Goal: Information Seeking & Learning: Learn about a topic

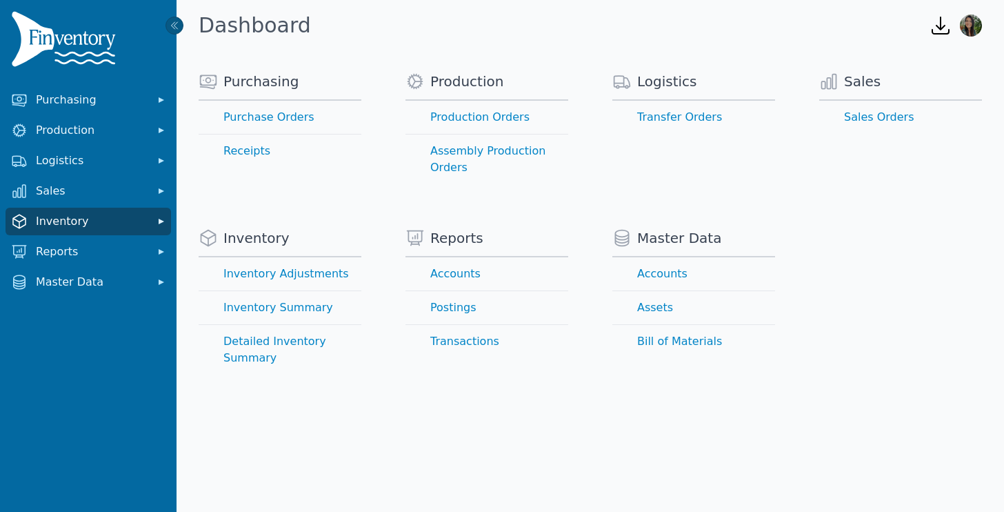
click at [88, 219] on span "Inventory" at bounding box center [91, 221] width 110 height 17
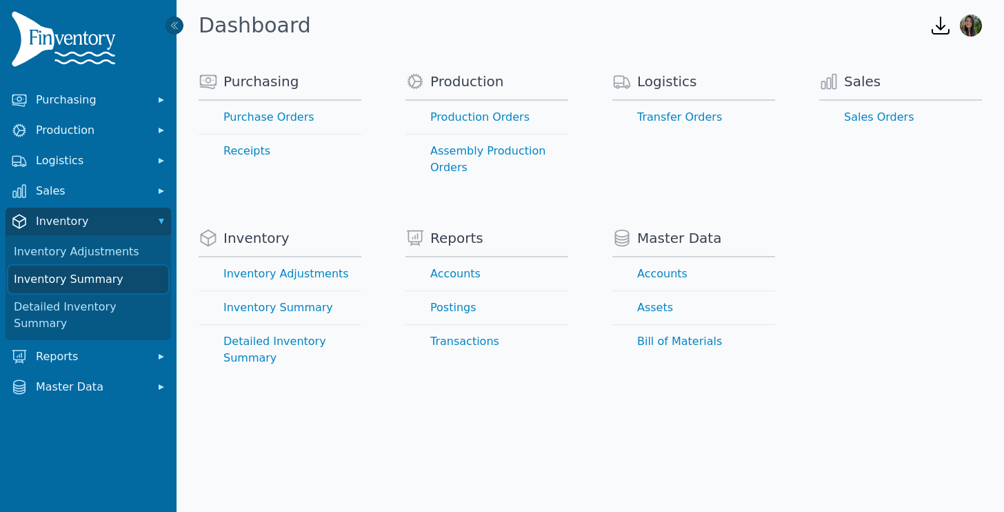
click at [83, 283] on link "Inventory Summary" at bounding box center [88, 280] width 160 height 28
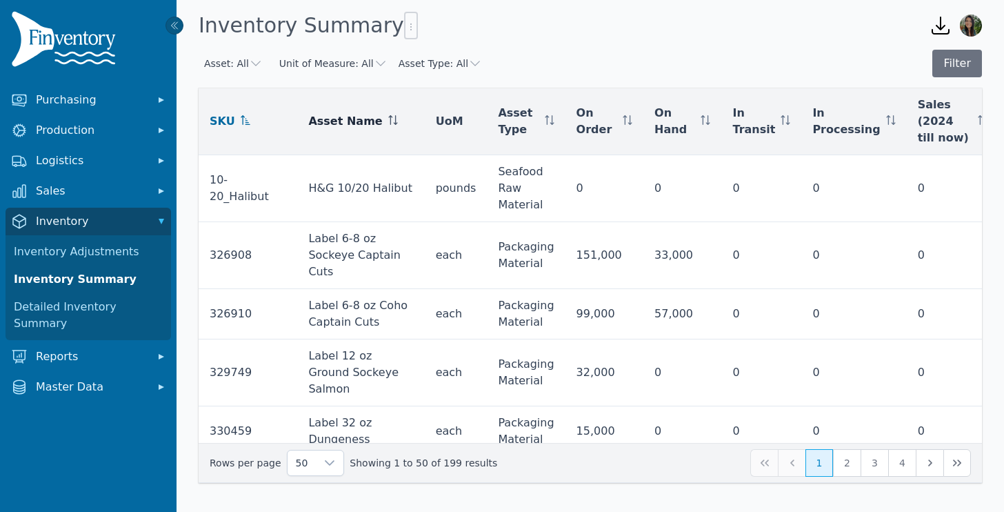
click at [393, 124] on icon at bounding box center [395, 123] width 4 height 3
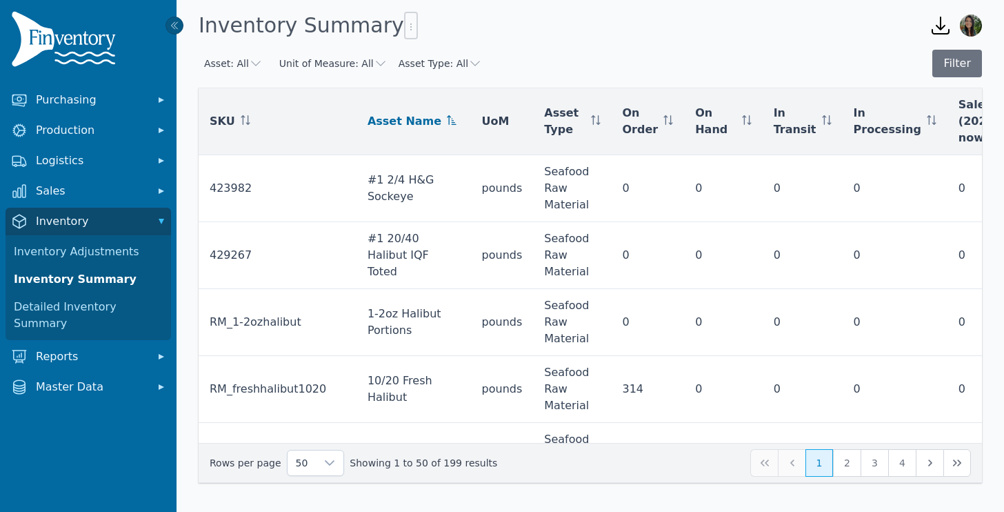
click at [447, 121] on icon at bounding box center [452, 120] width 10 height 10
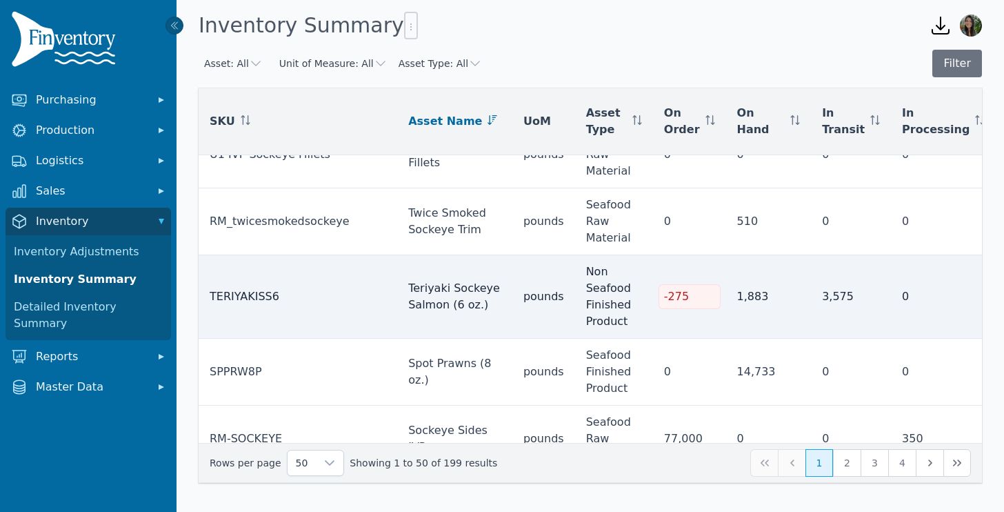
scroll to position [557, 0]
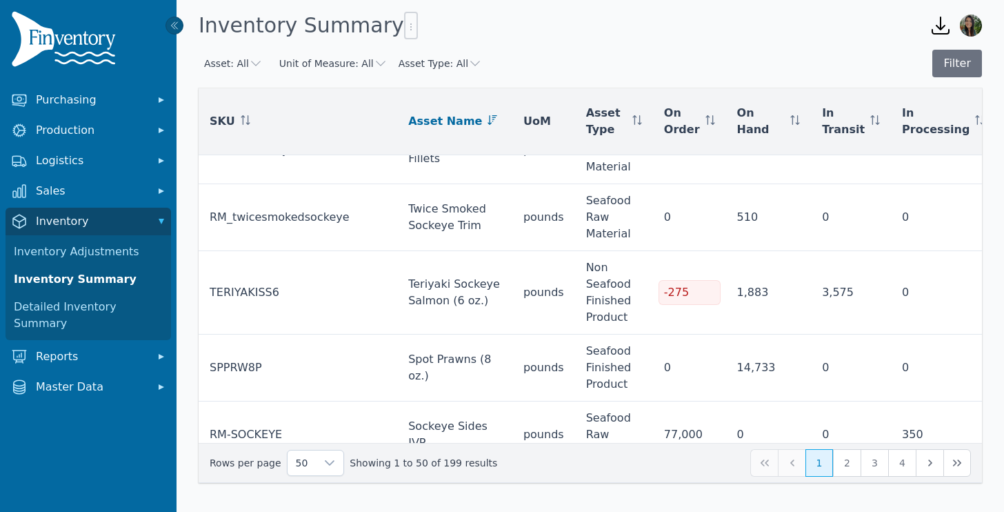
click at [488, 122] on icon at bounding box center [493, 120] width 10 height 10
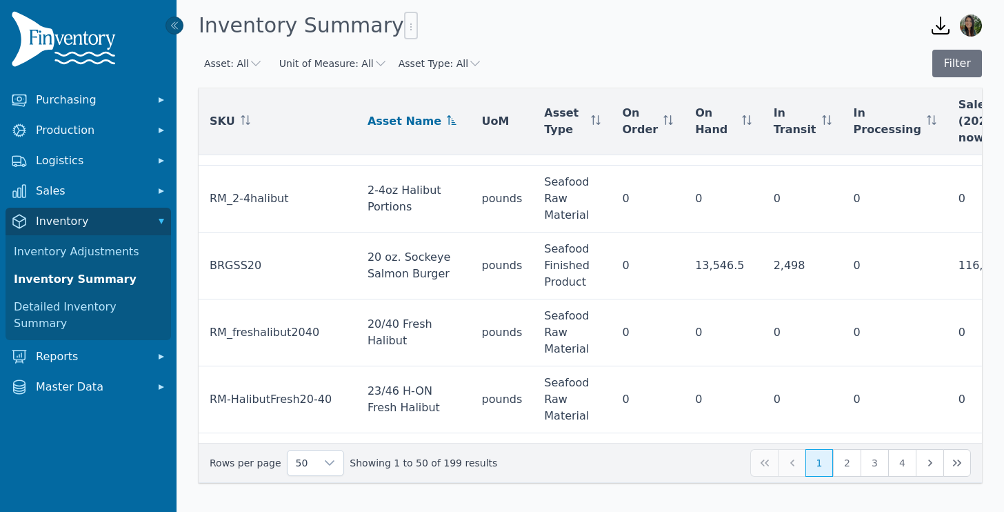
scroll to position [1077, 0]
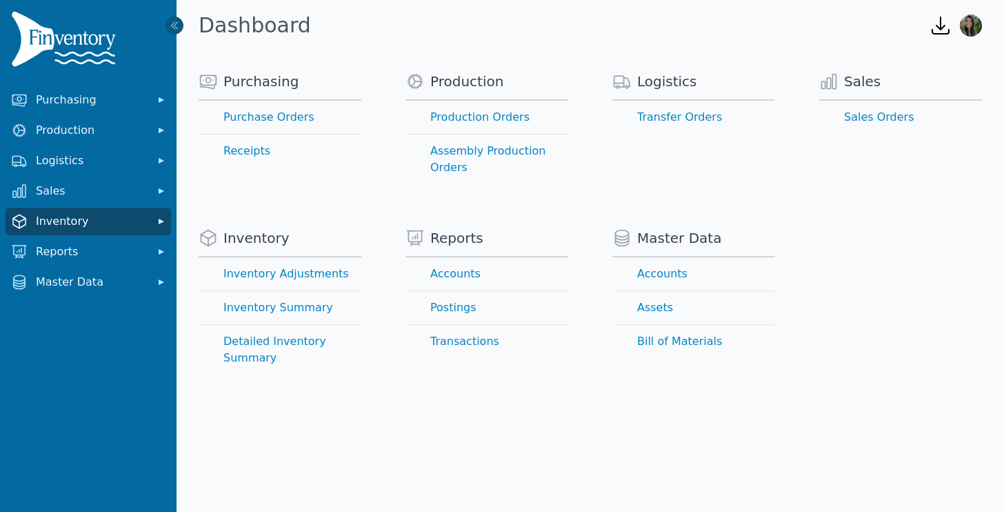
click at [55, 230] on button "Inventory" at bounding box center [89, 222] width 166 height 28
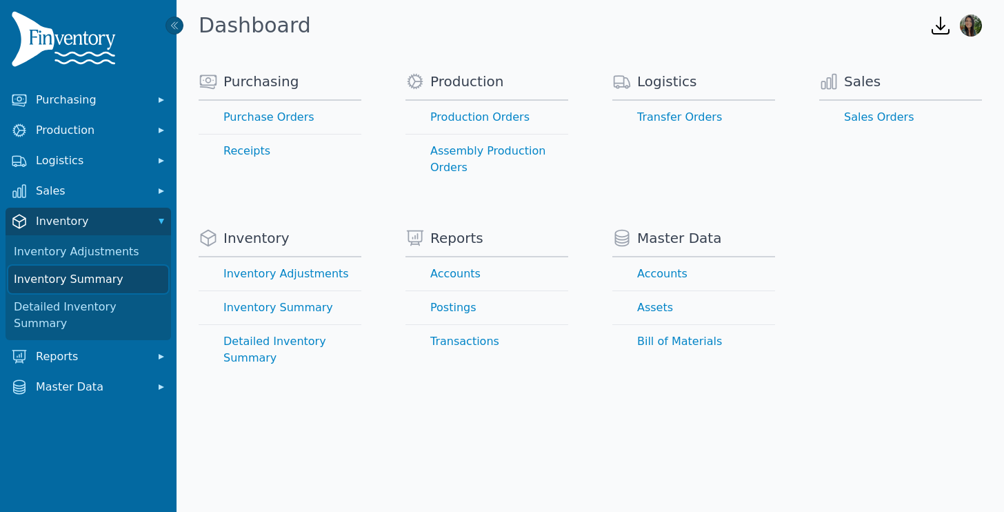
click at [63, 283] on link "Inventory Summary" at bounding box center [88, 280] width 160 height 28
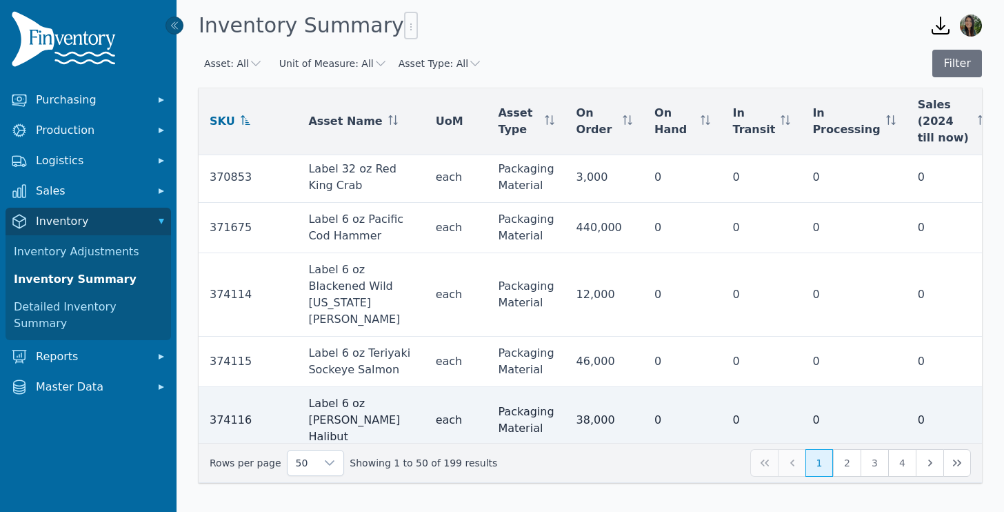
scroll to position [1364, 0]
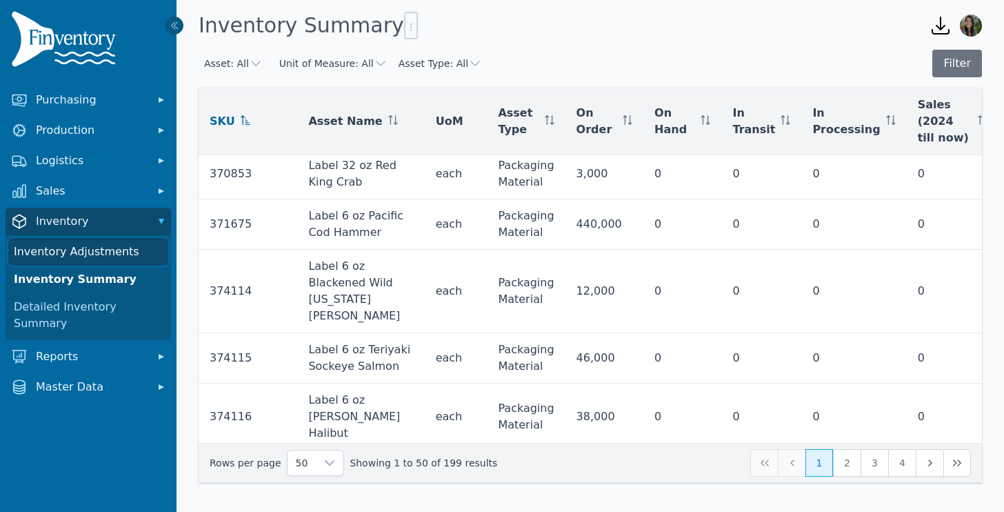
click at [80, 253] on link "Inventory Adjustments" at bounding box center [88, 252] width 160 height 28
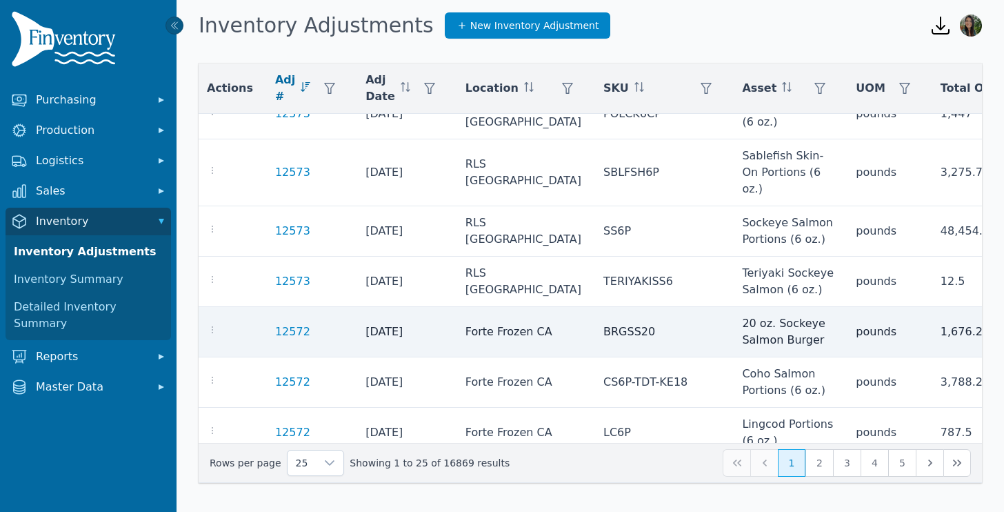
scroll to position [604, 3]
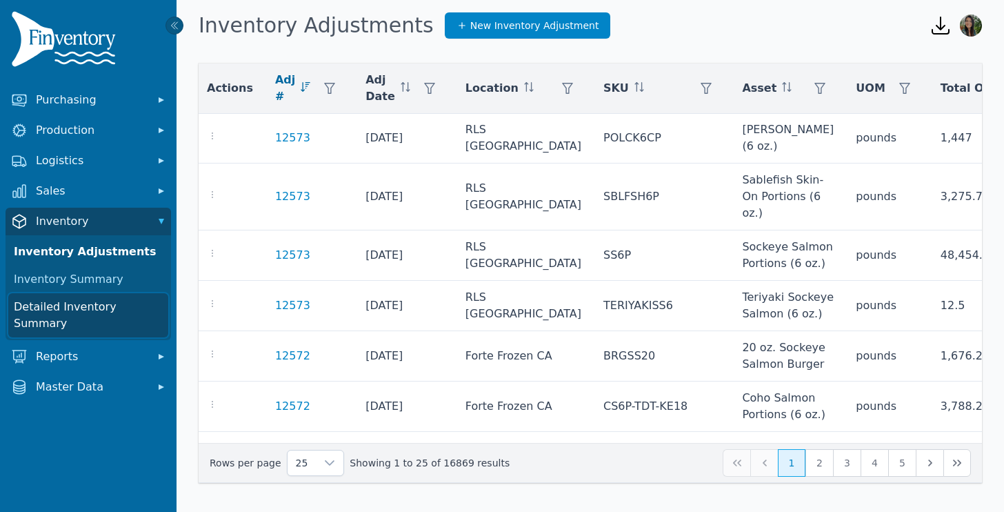
click at [87, 310] on link "Detailed Inventory Summary" at bounding box center [88, 315] width 160 height 44
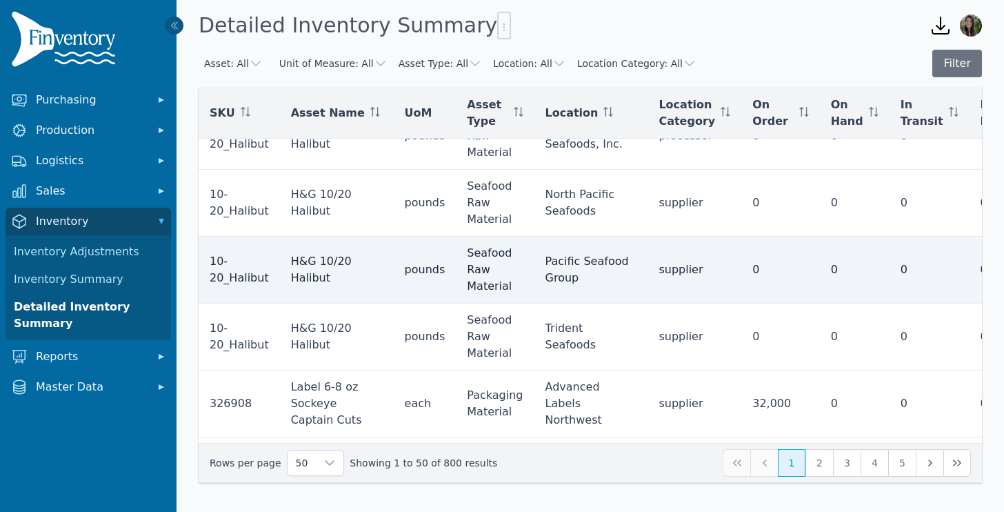
scroll to position [33, 0]
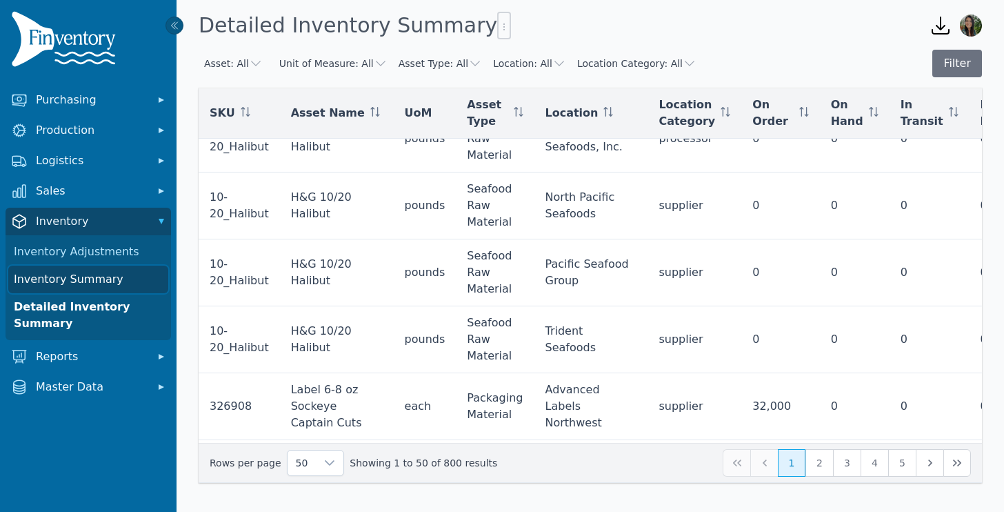
click at [55, 286] on link "Inventory Summary" at bounding box center [88, 280] width 160 height 28
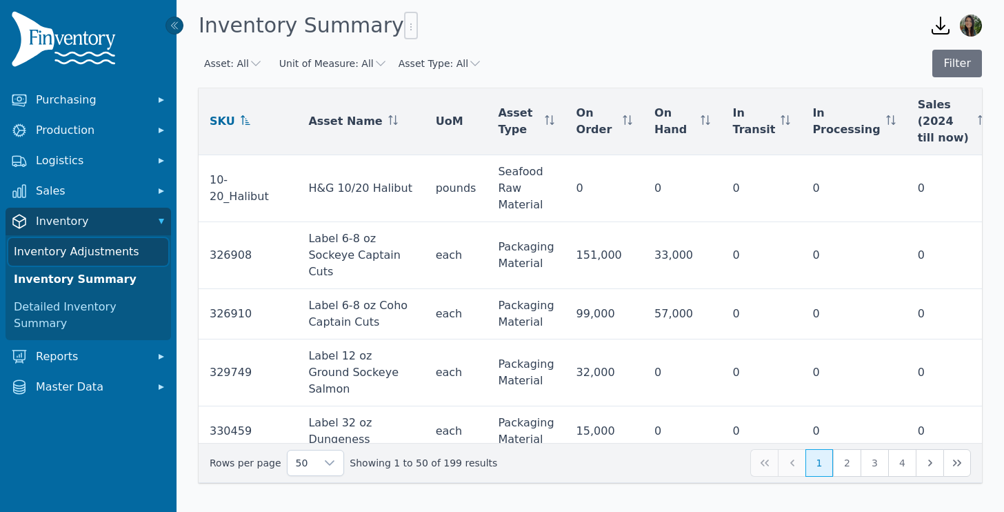
click at [85, 255] on link "Inventory Adjustments" at bounding box center [88, 252] width 160 height 28
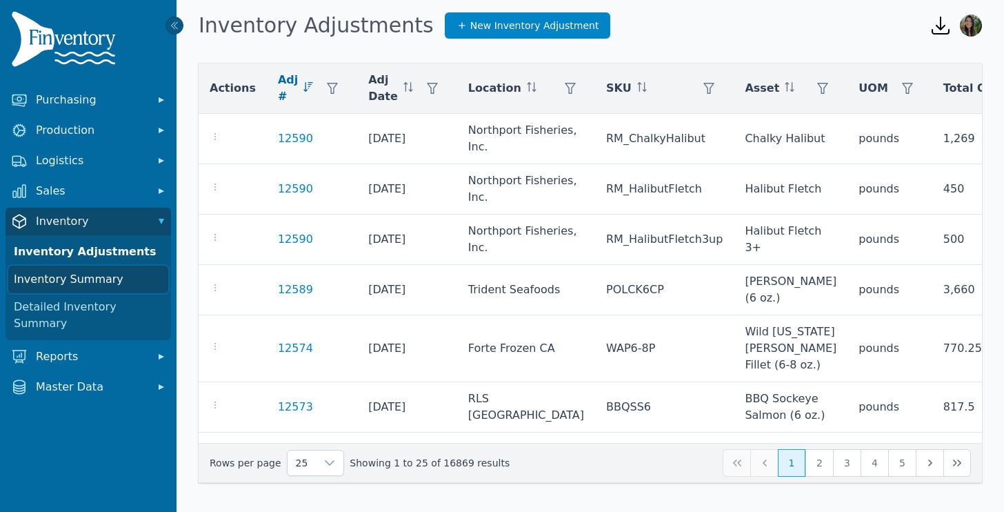
click at [70, 276] on link "Inventory Summary" at bounding box center [88, 280] width 160 height 28
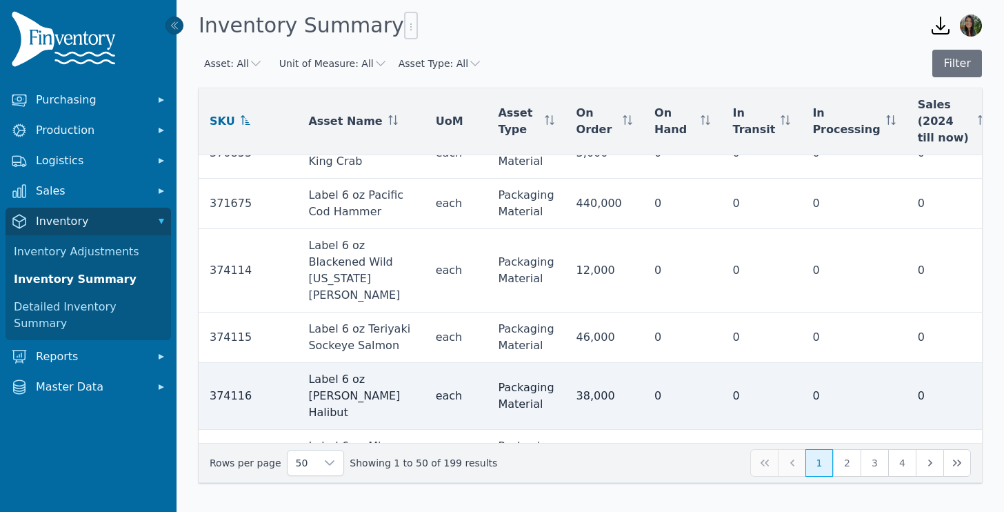
scroll to position [107, 0]
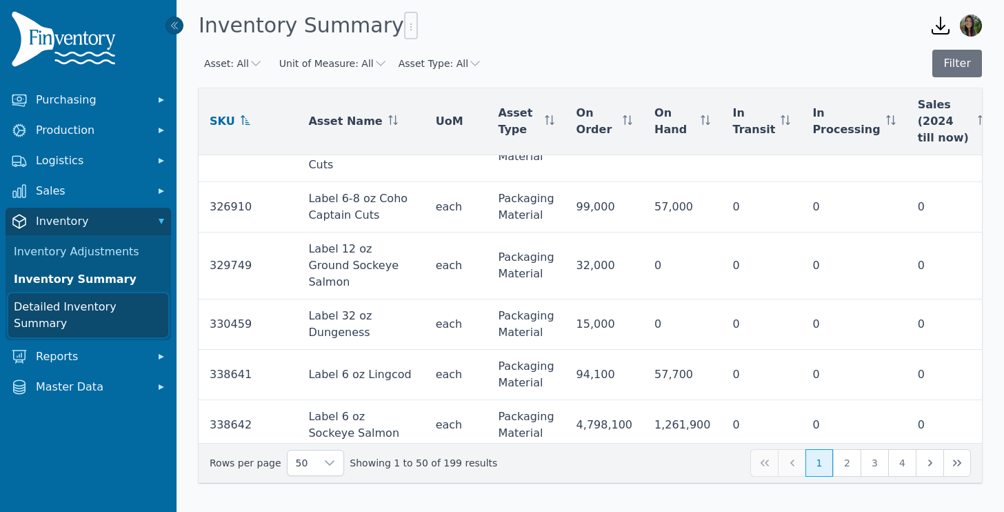
click at [70, 308] on link "Detailed Inventory Summary" at bounding box center [88, 315] width 160 height 44
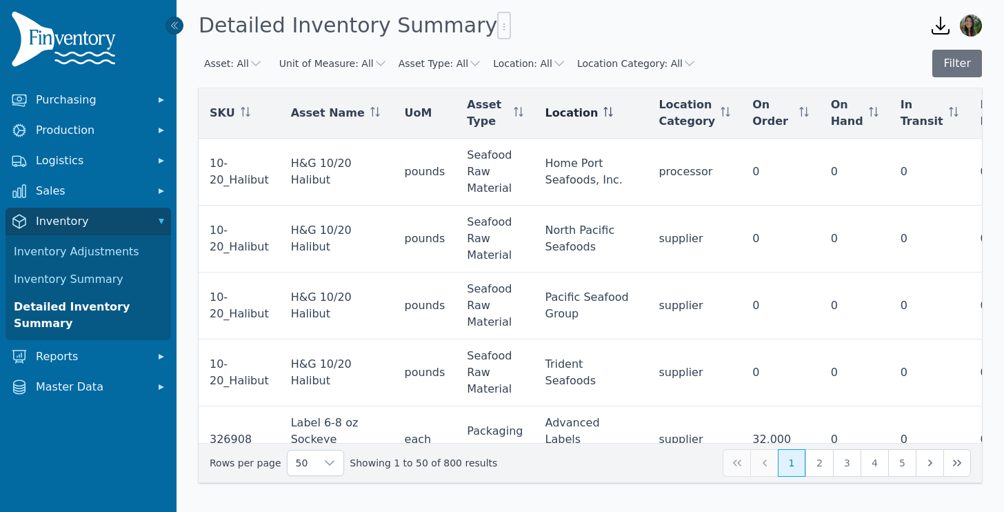
click at [603, 112] on icon at bounding box center [608, 112] width 10 height 10
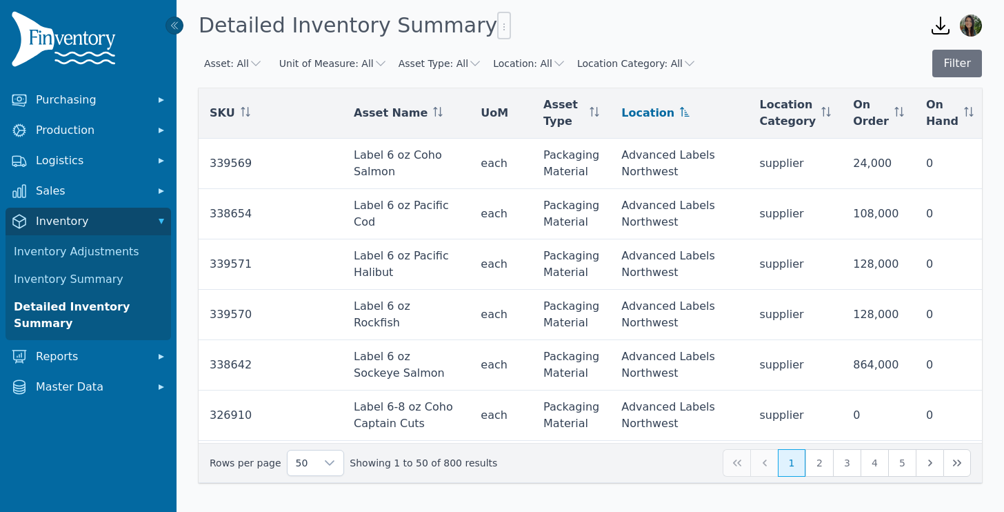
click at [621, 107] on span "Location" at bounding box center [647, 113] width 53 height 17
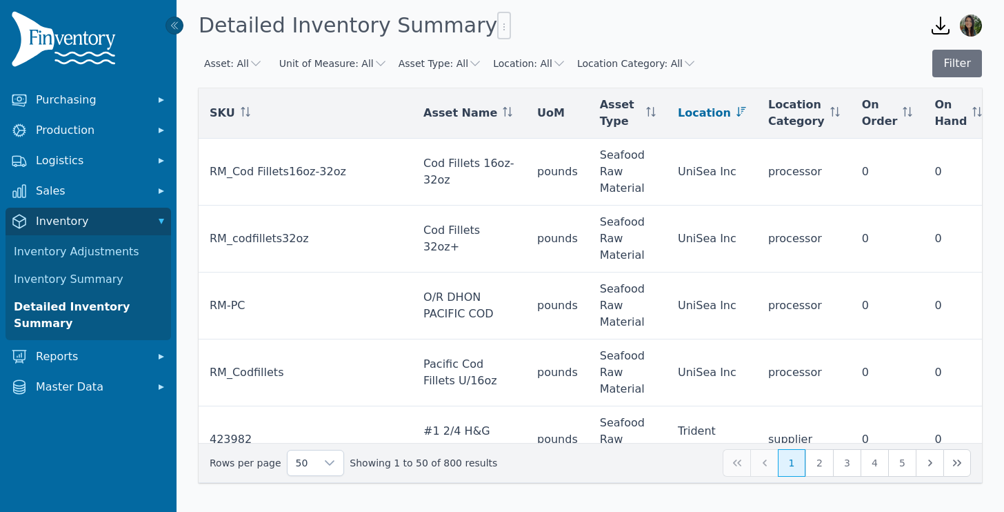
click at [737, 108] on icon at bounding box center [742, 112] width 10 height 10
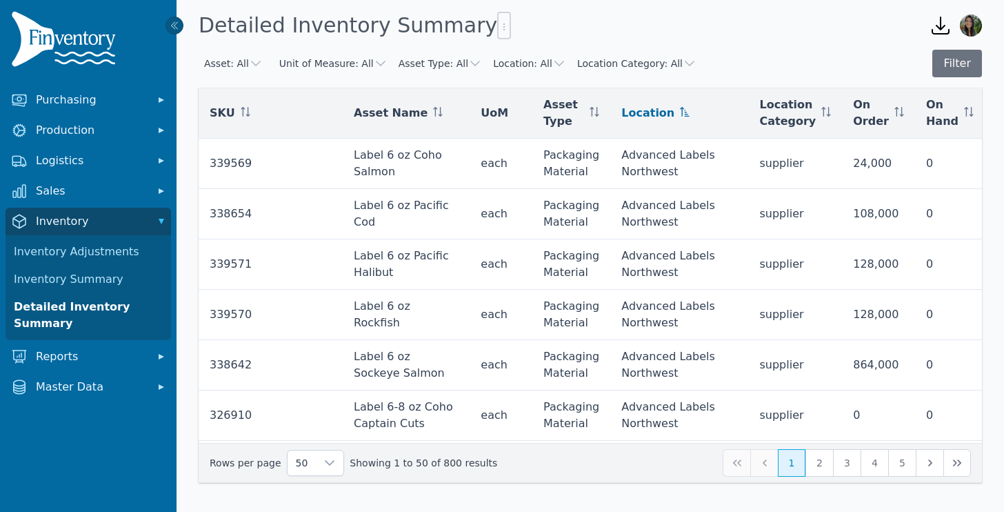
click at [659, 61] on button "Location Category: All" at bounding box center [636, 64] width 119 height 14
click at [532, 70] on div "Asset: All Unit of Measure: All Asset Type: All Location: All Location Category…" at bounding box center [448, 63] width 498 height 25
click at [530, 54] on div "Asset: All Unit of Measure: All Asset Type: All Location: All Location Category…" at bounding box center [448, 63] width 498 height 25
click at [529, 65] on button "Location: All" at bounding box center [529, 64] width 73 height 14
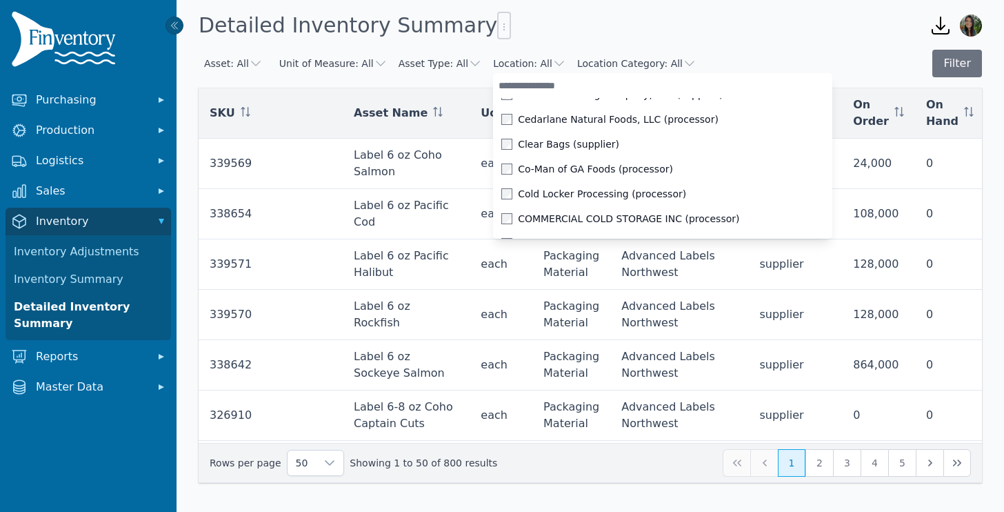
scroll to position [372, 0]
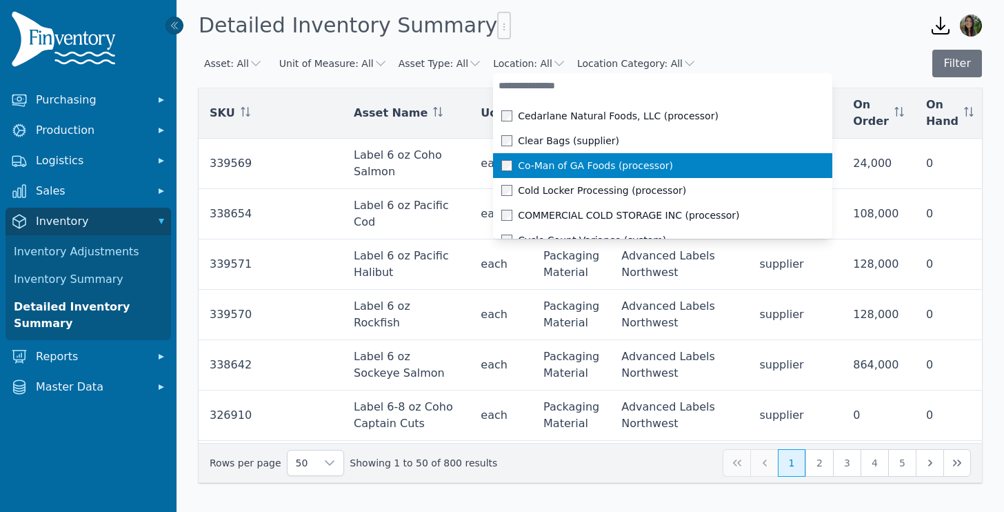
click at [526, 172] on span "Co-Man of GA Foods (processor)" at bounding box center [595, 166] width 155 height 14
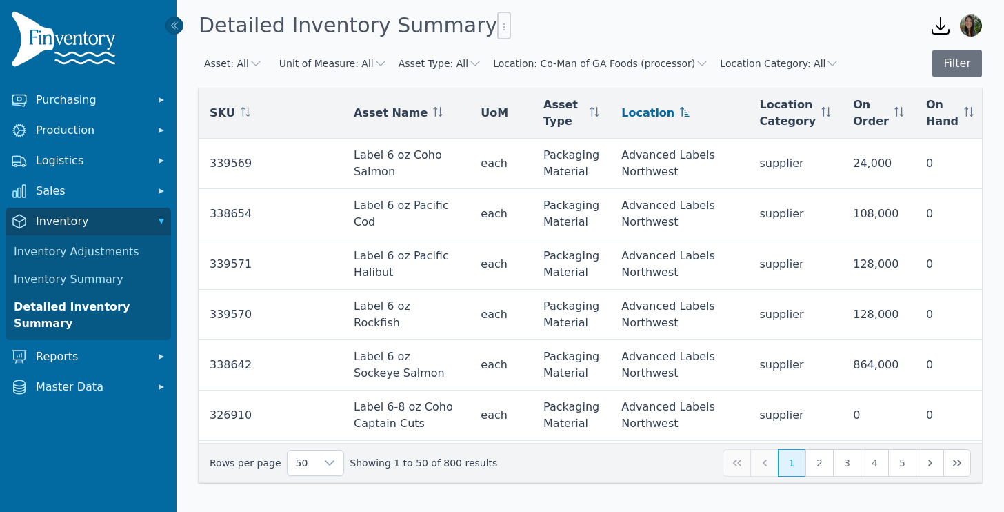
scroll to position [0, 0]
click at [855, 50] on div "Asset: All Unit of Measure: All Asset Type: All Location: Co-Man of GA Foods (p…" at bounding box center [591, 64] width 784 height 28
click at [925, 57] on div "Filter" at bounding box center [951, 64] width 61 height 28
click at [945, 77] on div "Asset: All Unit of Measure: All Asset Type: All Location: Co-Man of GA Foods (p…" at bounding box center [591, 266] width 784 height 433
click at [942, 64] on button "Filter" at bounding box center [957, 64] width 50 height 28
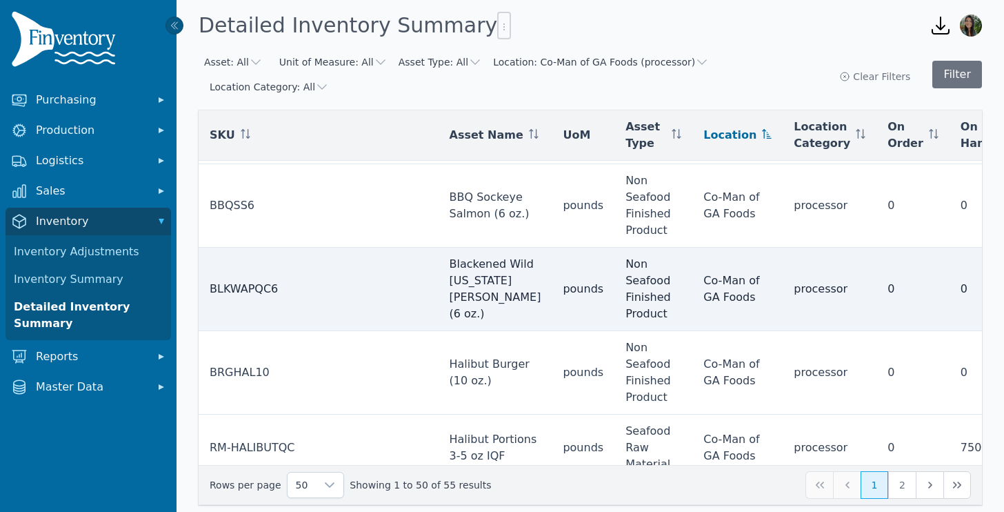
scroll to position [77, 0]
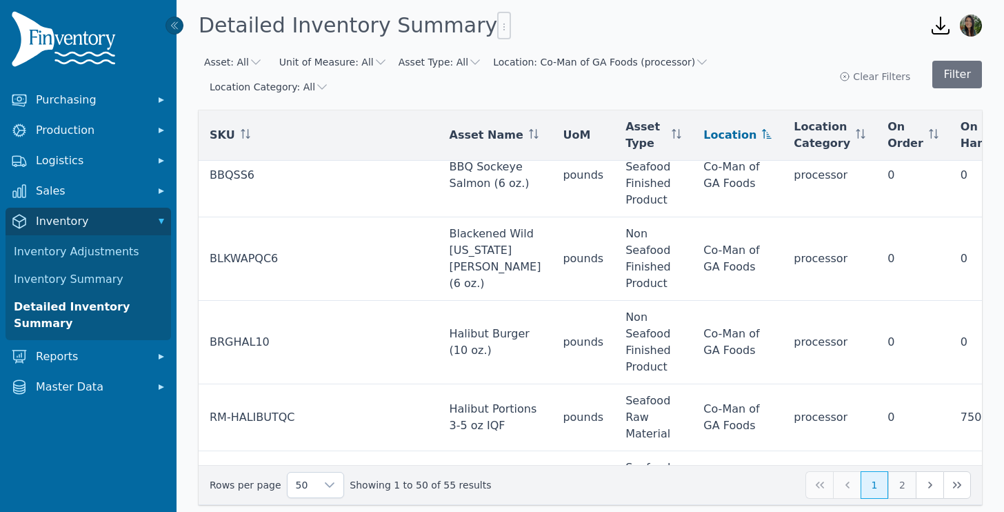
click at [895, 471] on button "2" at bounding box center [902, 485] width 28 height 28
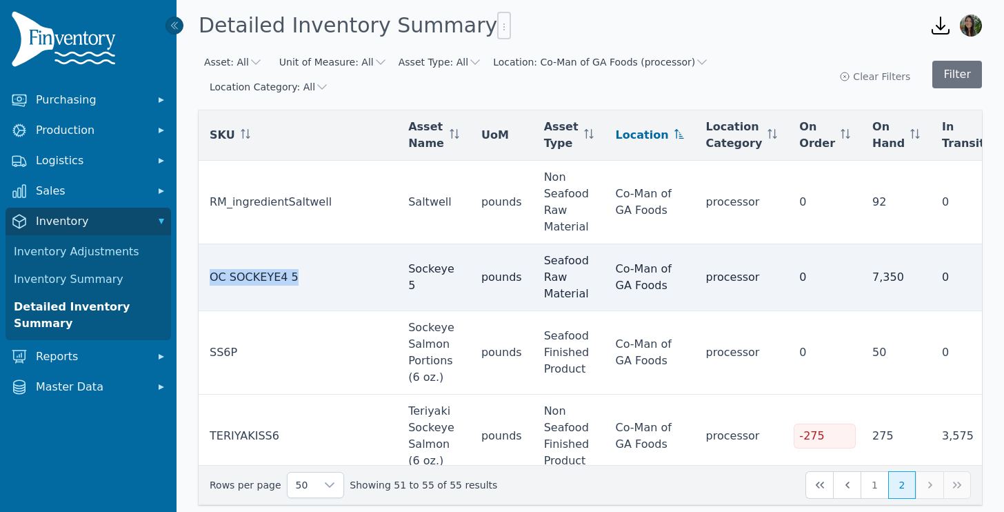
drag, startPoint x: 310, startPoint y: 257, endPoint x: 205, endPoint y: 260, distance: 104.9
click at [205, 260] on td "OC SOCKEYE4 5" at bounding box center [298, 277] width 199 height 67
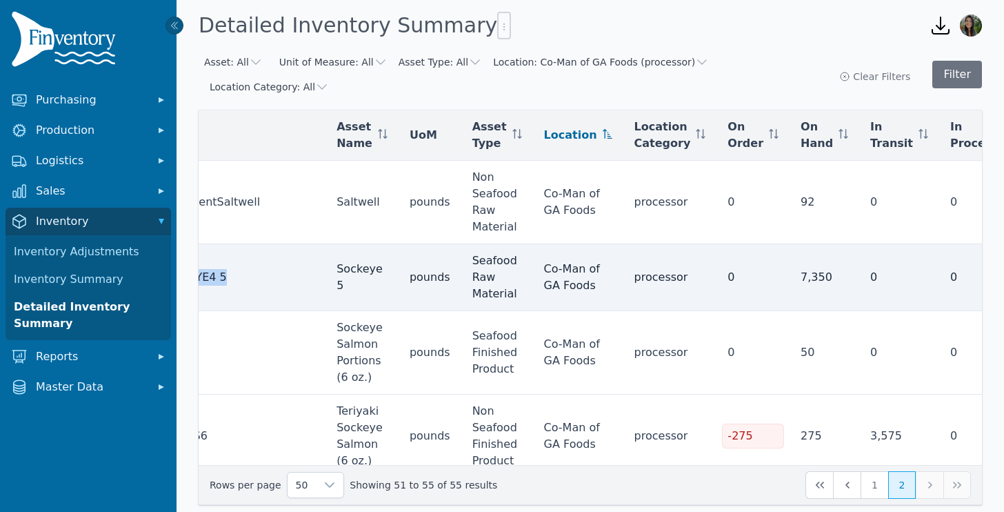
scroll to position [0, 75]
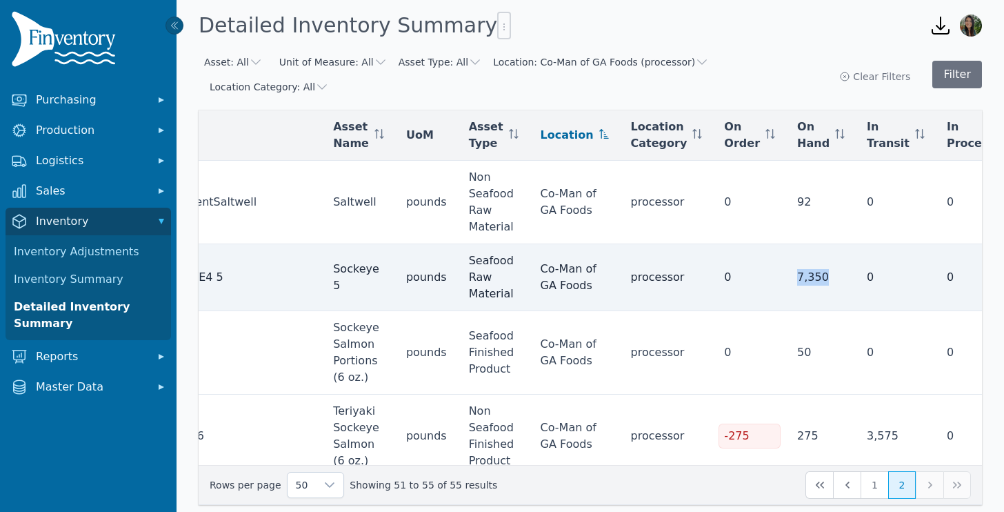
drag, startPoint x: 733, startPoint y: 249, endPoint x: 789, endPoint y: 257, distance: 56.5
click at [789, 257] on tr "OC SOCKEYE4 5 Sockeye 5 pounds Seafood Raw Material Co-Man of GA Foods processo…" at bounding box center [581, 277] width 917 height 67
drag, startPoint x: 751, startPoint y: 256, endPoint x: 806, endPoint y: 256, distance: 54.5
click at [806, 256] on tr "OC SOCKEYE4 5 Sockeye 5 pounds Seafood Raw Material Co-Man of GA Foods processo…" at bounding box center [581, 277] width 917 height 67
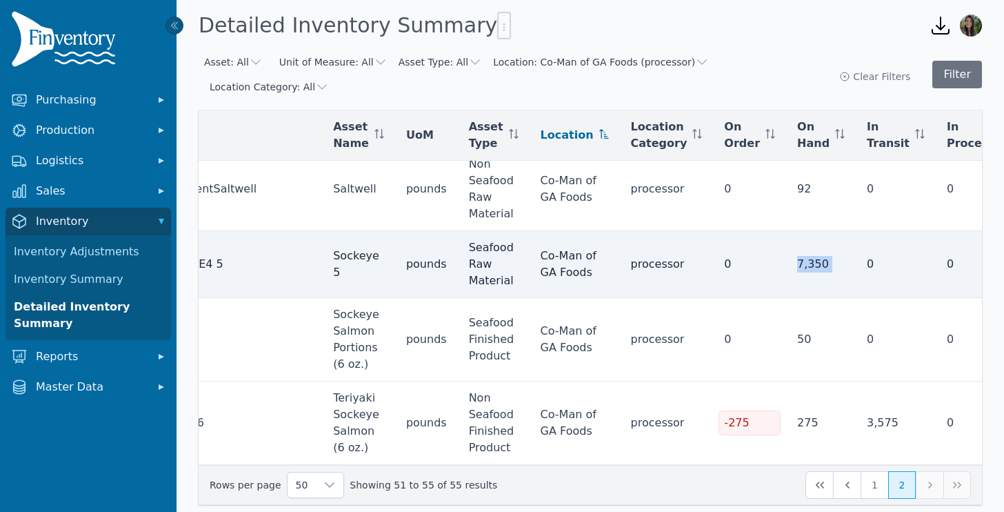
scroll to position [28, 75]
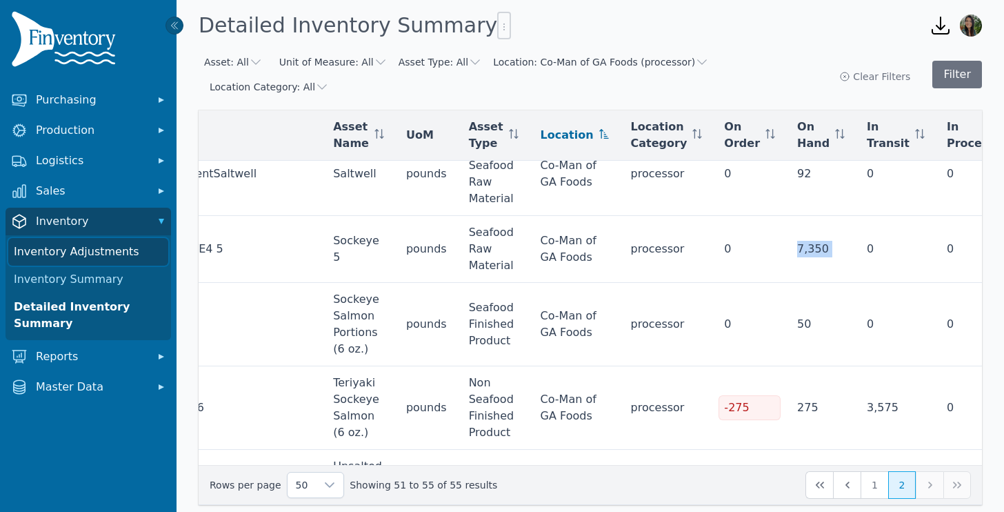
click at [88, 247] on link "Inventory Adjustments" at bounding box center [88, 252] width 160 height 28
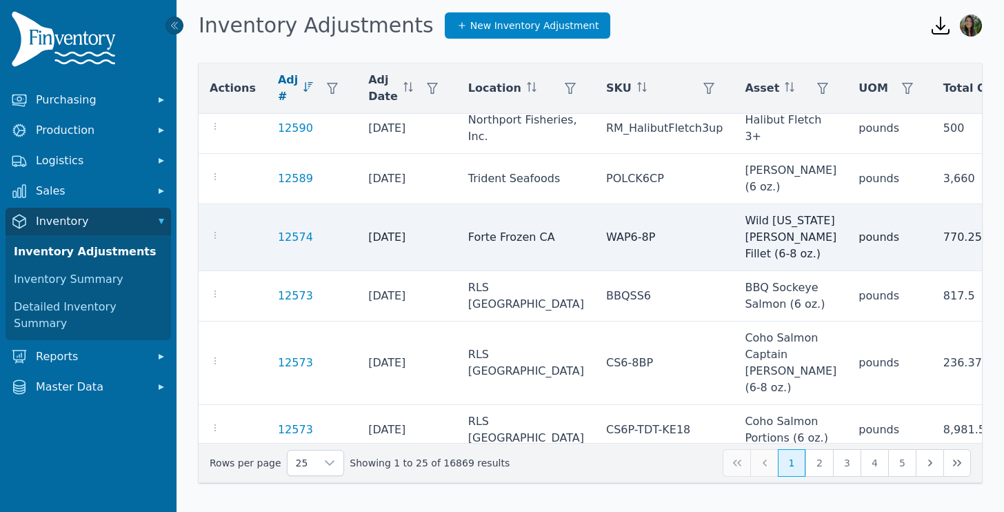
scroll to position [126, 0]
